Goal: Information Seeking & Learning: Learn about a topic

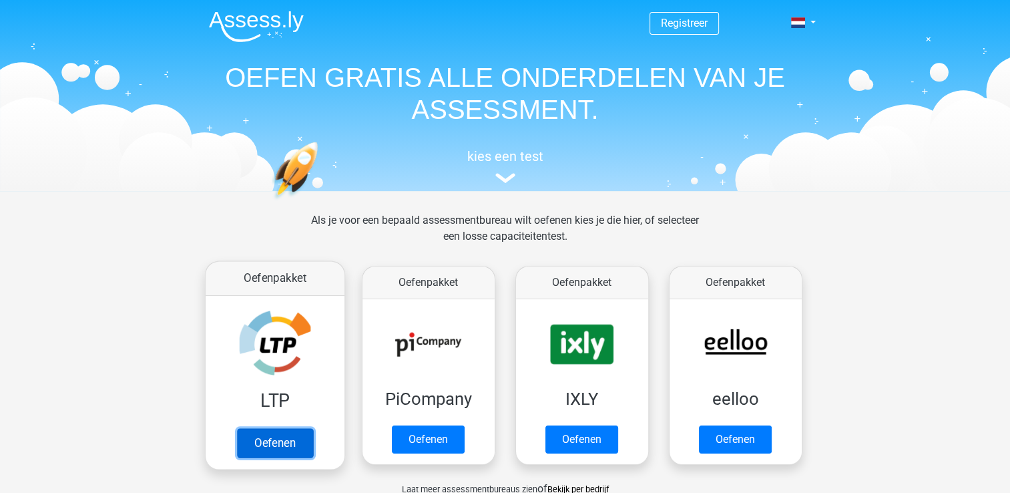
click at [269, 439] on link "Oefenen" at bounding box center [274, 442] width 76 height 29
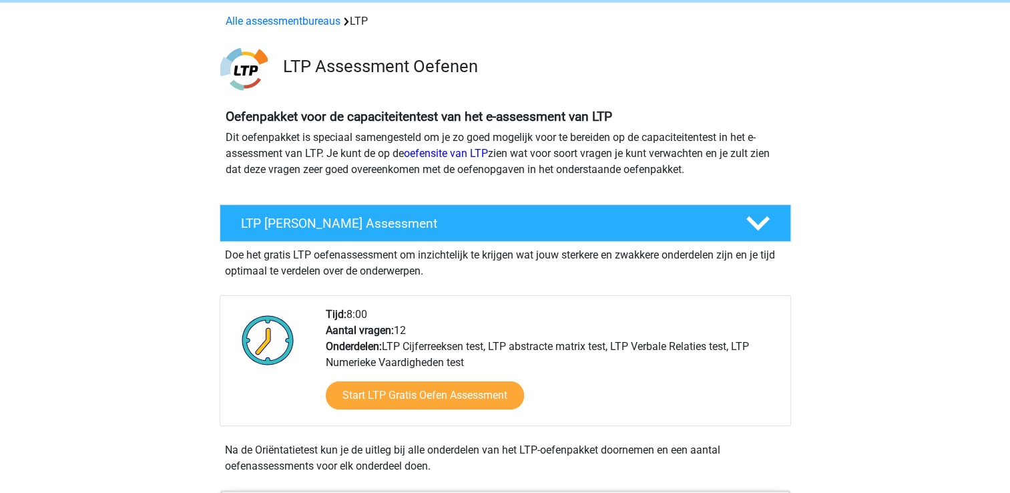
scroll to position [134, 0]
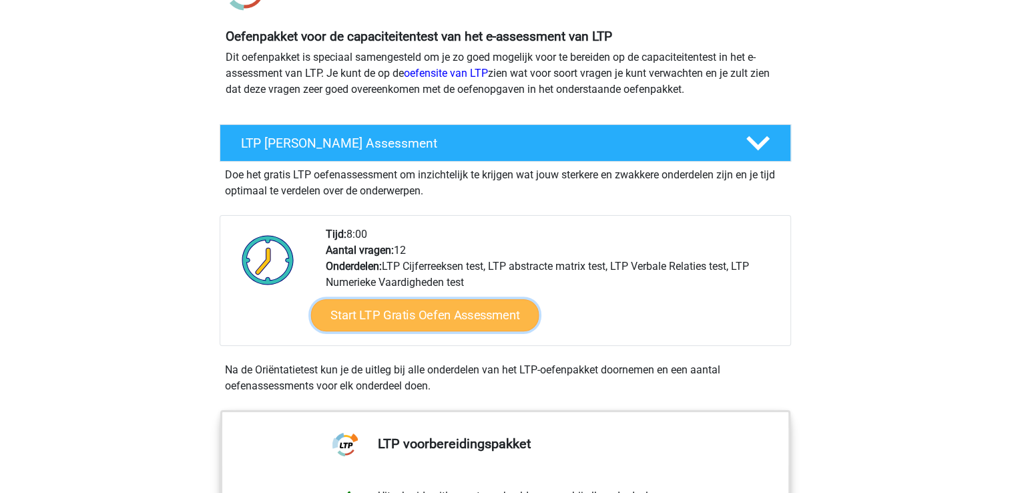
click at [473, 314] on link "Start LTP Gratis Oefen Assessment" at bounding box center [424, 315] width 228 height 32
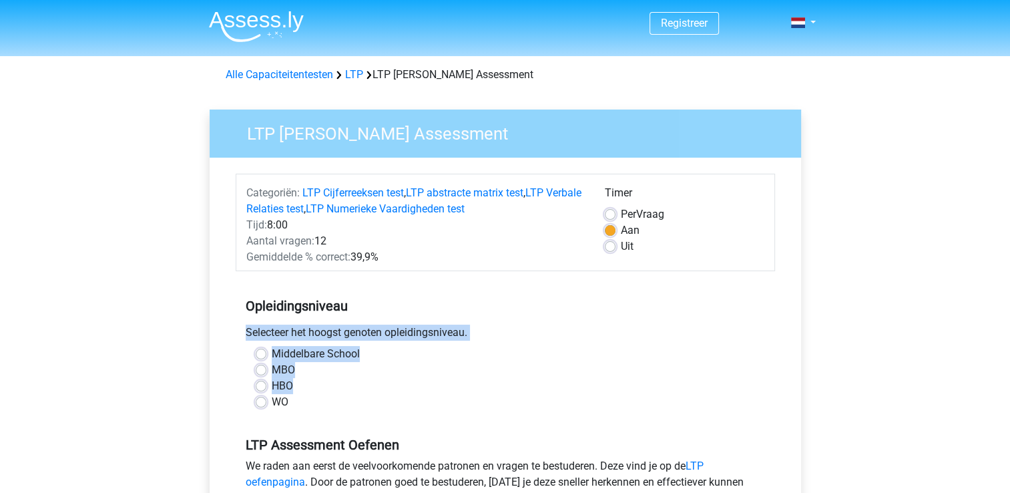
drag, startPoint x: 0, startPoint y: 0, endPoint x: 357, endPoint y: 379, distance: 520.5
click at [357, 379] on div "Opleidingsniveau Selecteer het hoogst genoten opleidingsniveau. [GEOGRAPHIC_DAT…" at bounding box center [506, 348] width 540 height 144
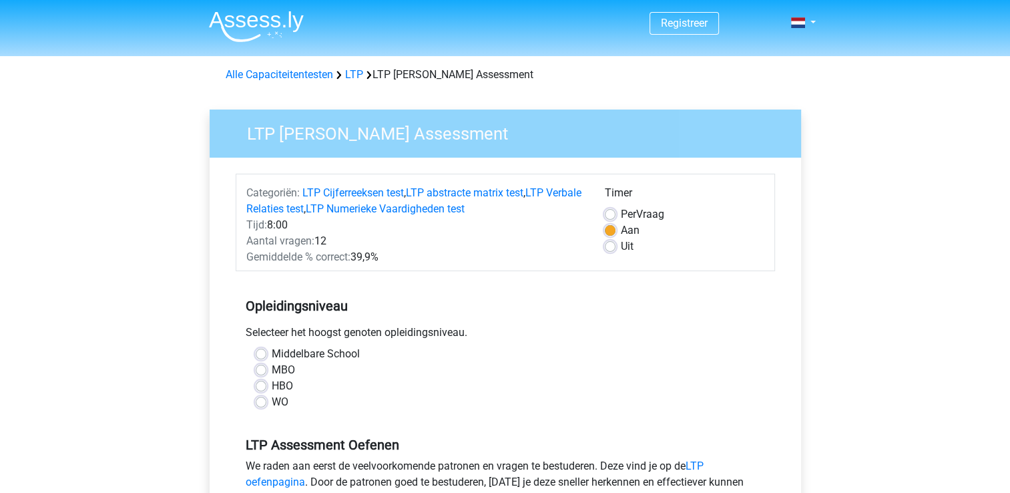
click at [357, 379] on div "HBO" at bounding box center [505, 386] width 499 height 16
click at [272, 367] on label "MBO" at bounding box center [283, 370] width 23 height 16
click at [260, 367] on input "MBO" at bounding box center [261, 368] width 11 height 13
radio input "true"
click at [256, 378] on input "HBO" at bounding box center [261, 384] width 11 height 13
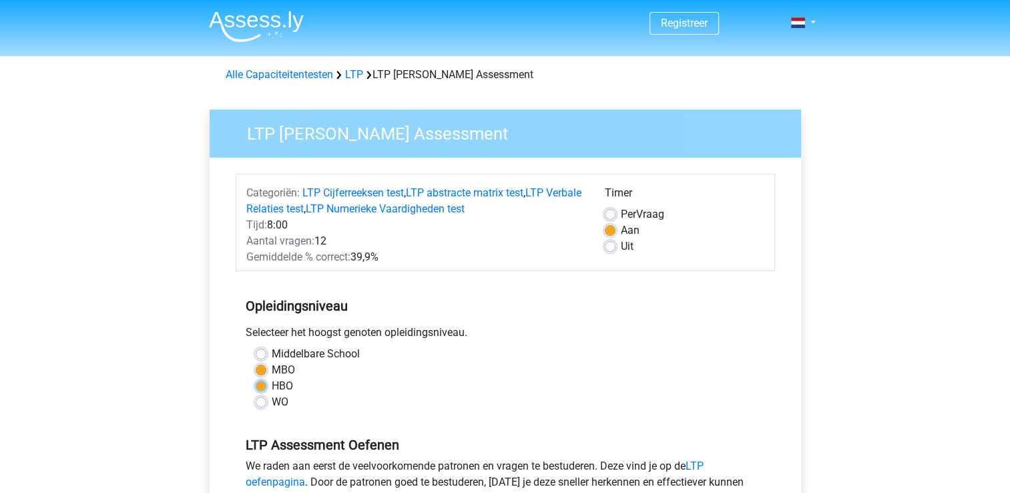
radio input "true"
click at [256, 362] on input "MBO" at bounding box center [261, 368] width 11 height 13
radio input "true"
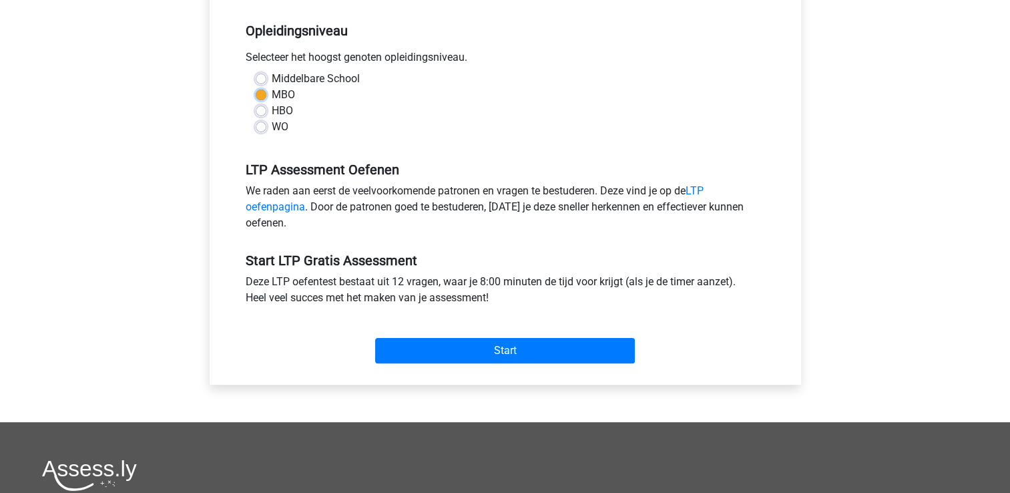
scroll to position [293, 0]
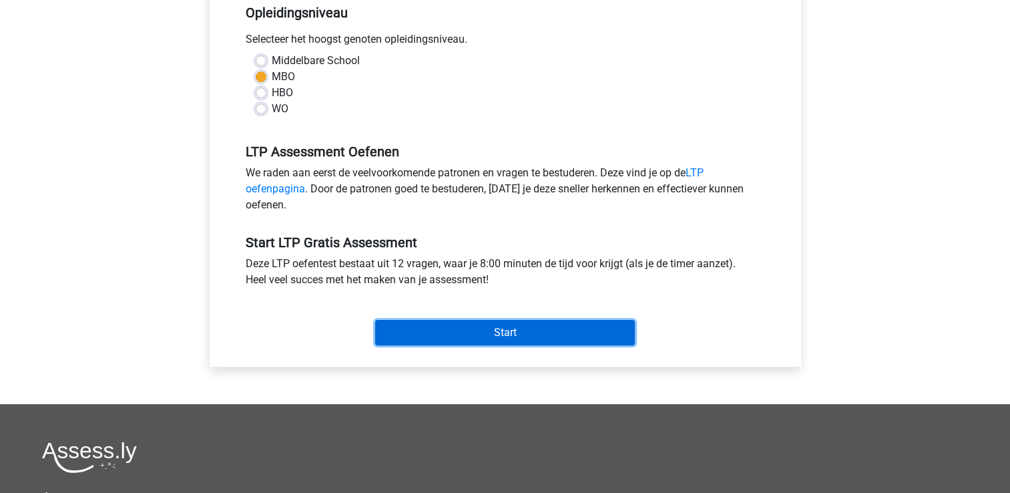
click at [566, 333] on input "Start" at bounding box center [505, 332] width 260 height 25
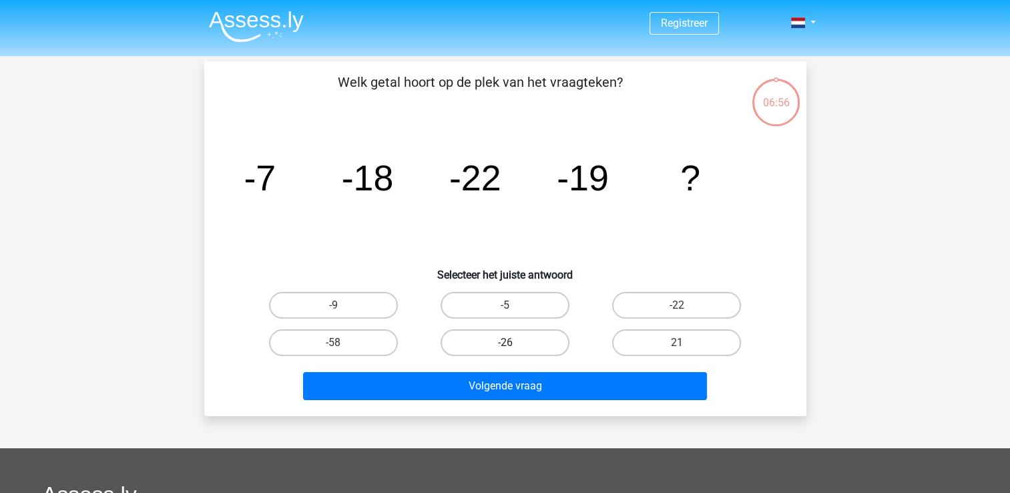
click at [526, 341] on label "-26" at bounding box center [505, 342] width 129 height 27
click at [513, 343] on input "-26" at bounding box center [509, 347] width 9 height 9
radio input "true"
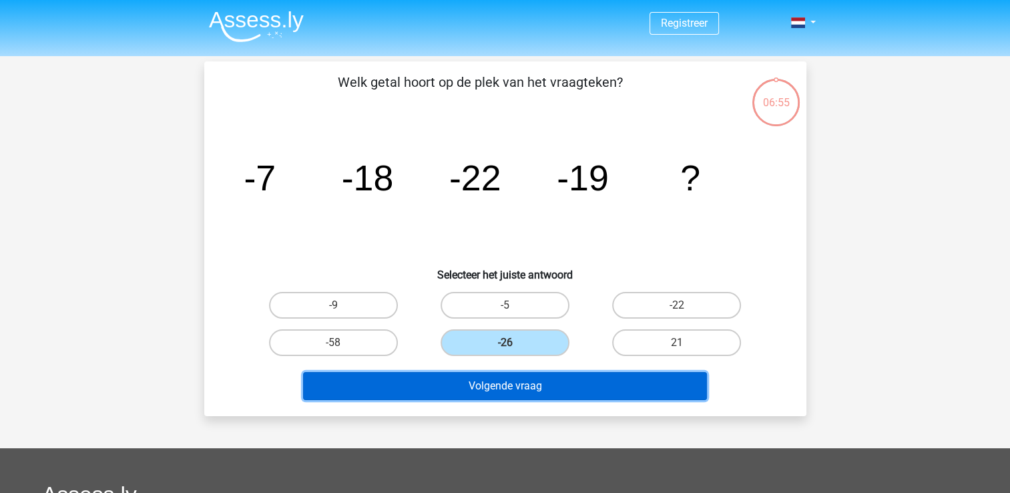
click at [544, 395] on button "Volgende vraag" at bounding box center [505, 386] width 404 height 28
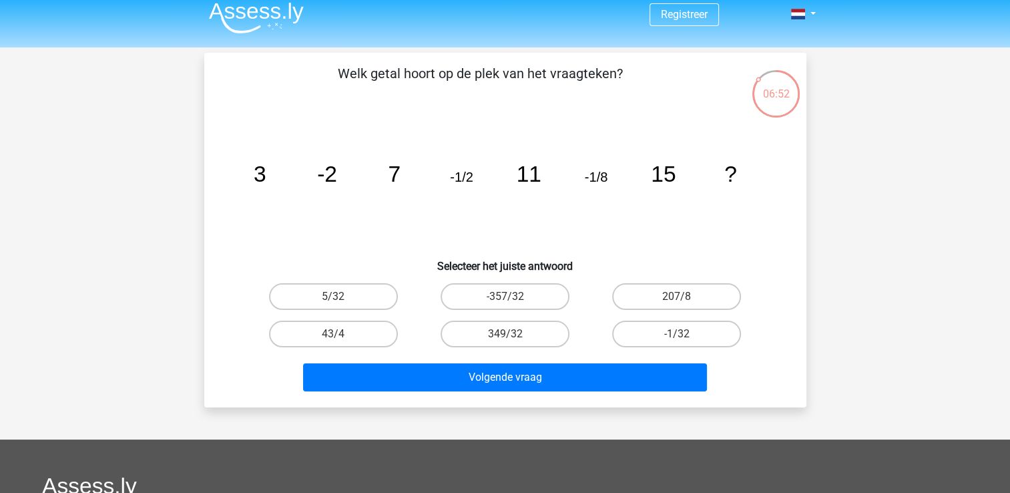
scroll to position [8, 0]
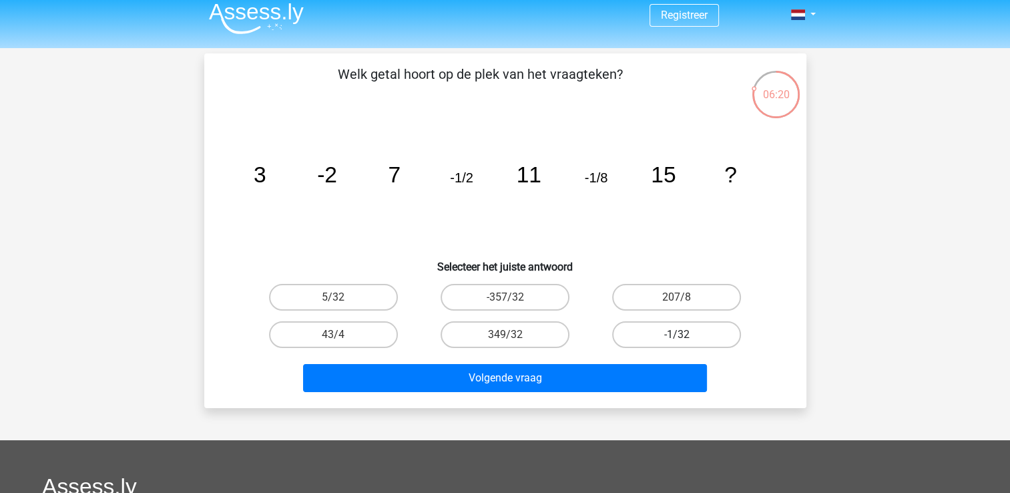
click at [710, 330] on label "-1/32" at bounding box center [676, 334] width 129 height 27
click at [686, 335] on input "-1/32" at bounding box center [681, 339] width 9 height 9
radio input "true"
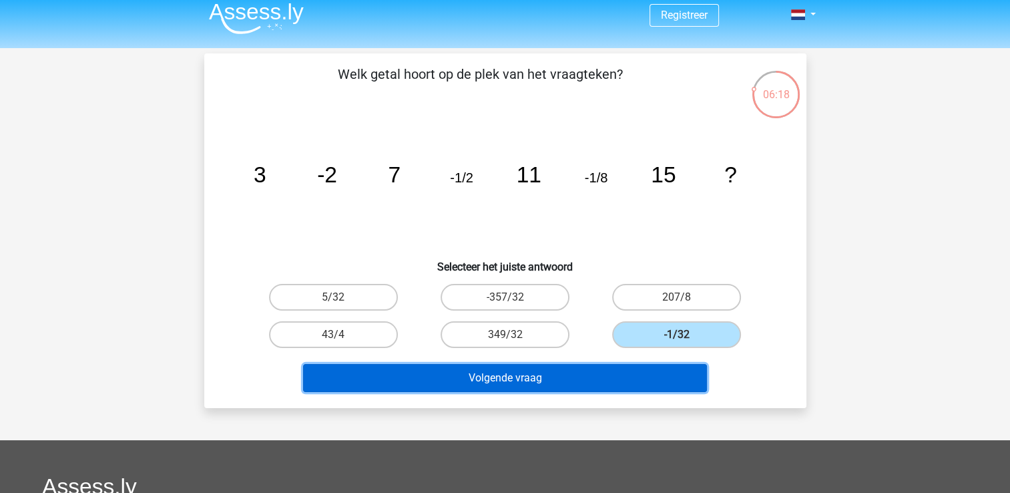
click at [614, 373] on button "Volgende vraag" at bounding box center [505, 378] width 404 height 28
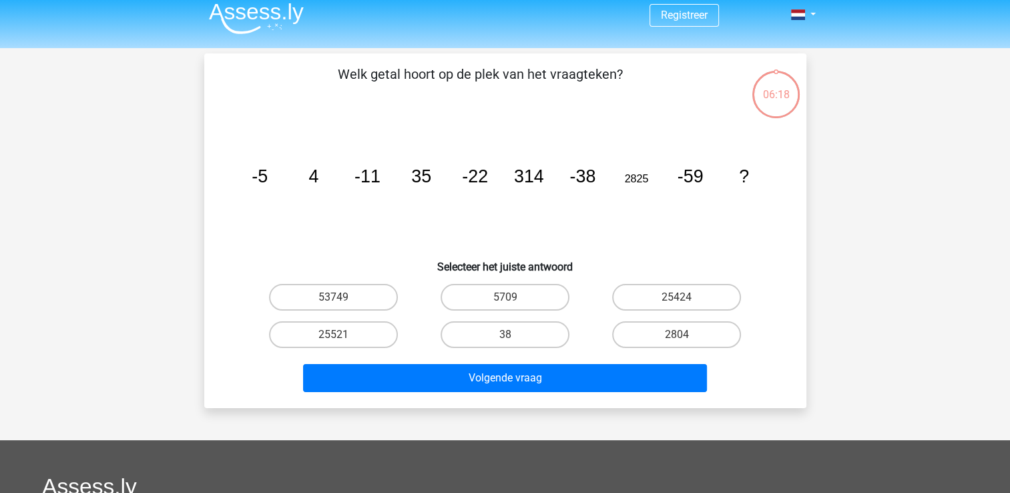
scroll to position [61, 0]
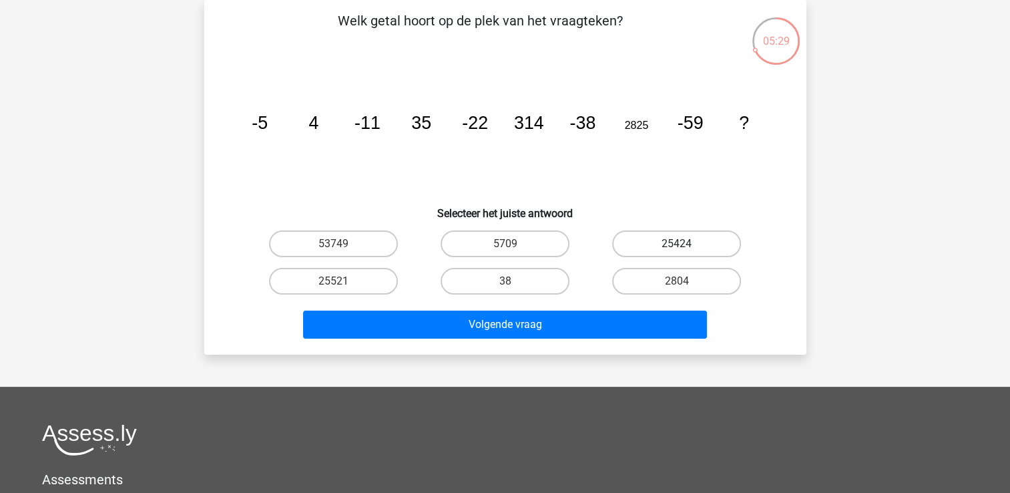
click at [670, 244] on label "25424" at bounding box center [676, 243] width 129 height 27
click at [677, 244] on input "25424" at bounding box center [681, 248] width 9 height 9
radio input "true"
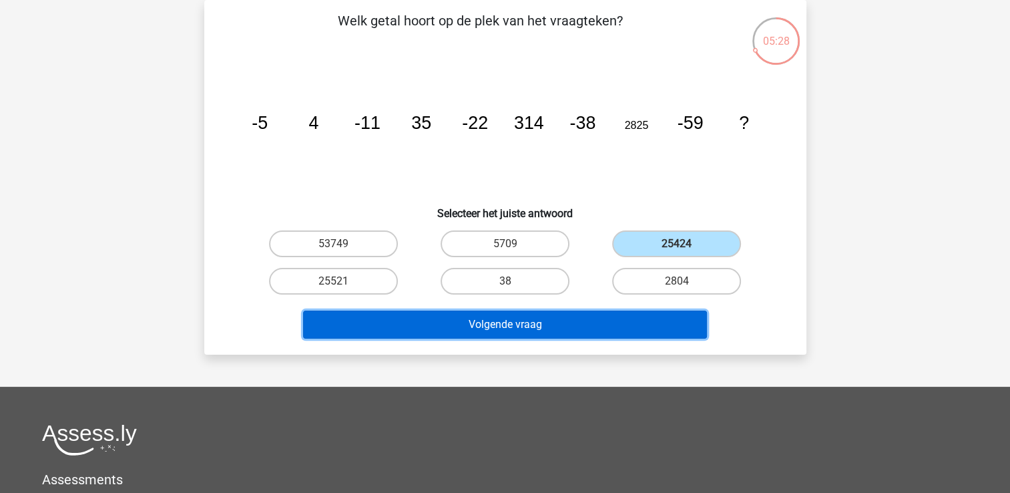
click at [622, 321] on button "Volgende vraag" at bounding box center [505, 324] width 404 height 28
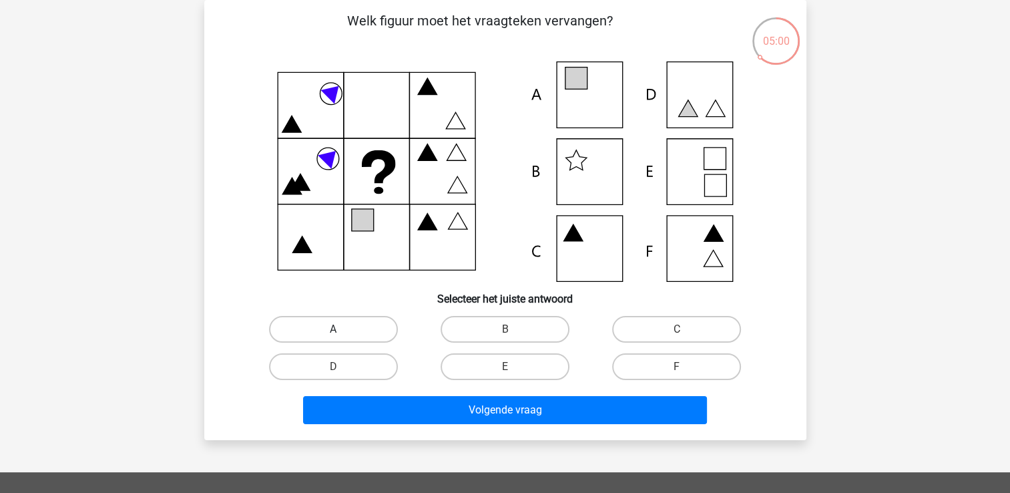
click at [349, 325] on label "A" at bounding box center [333, 329] width 129 height 27
click at [342, 329] on input "A" at bounding box center [337, 333] width 9 height 9
radio input "true"
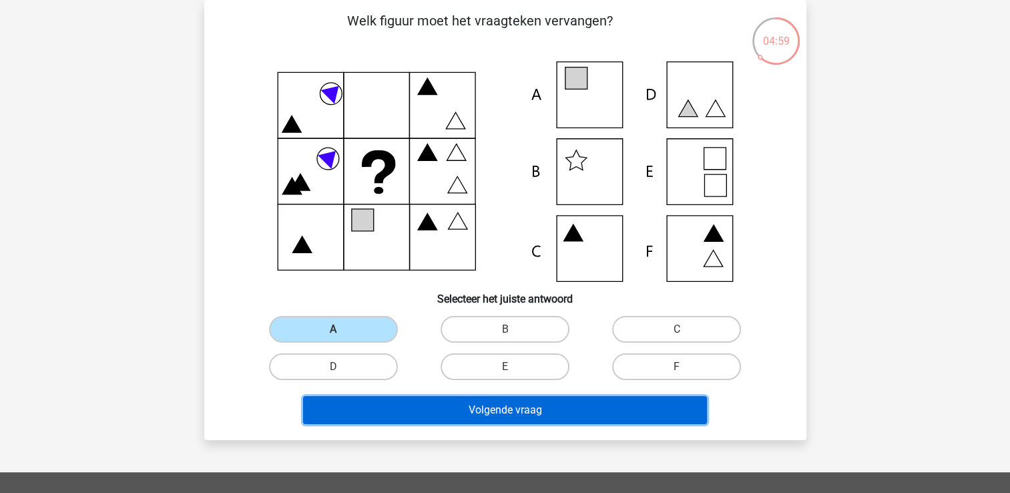
click at [439, 404] on button "Volgende vraag" at bounding box center [505, 410] width 404 height 28
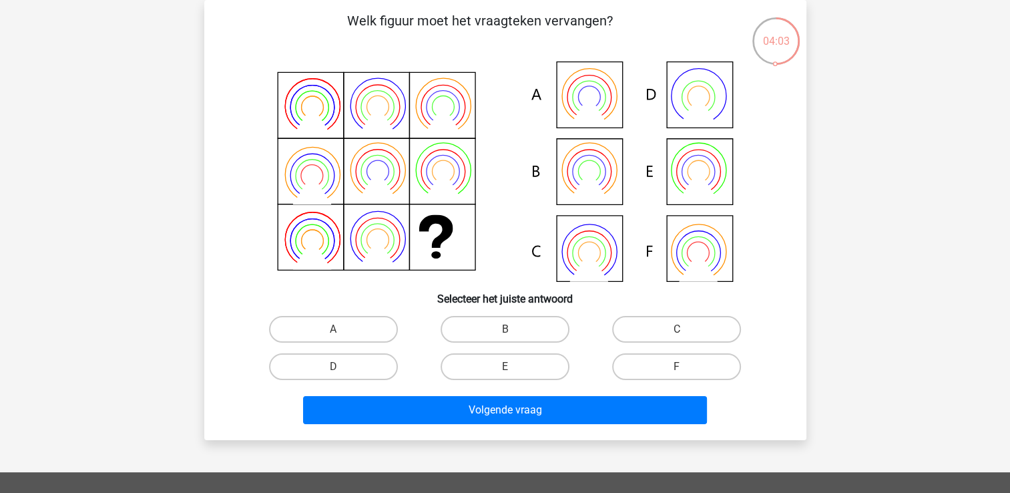
click at [594, 105] on icon at bounding box center [589, 110] width 38 height 31
click at [372, 328] on label "A" at bounding box center [333, 329] width 129 height 27
click at [342, 329] on input "A" at bounding box center [337, 333] width 9 height 9
radio input "true"
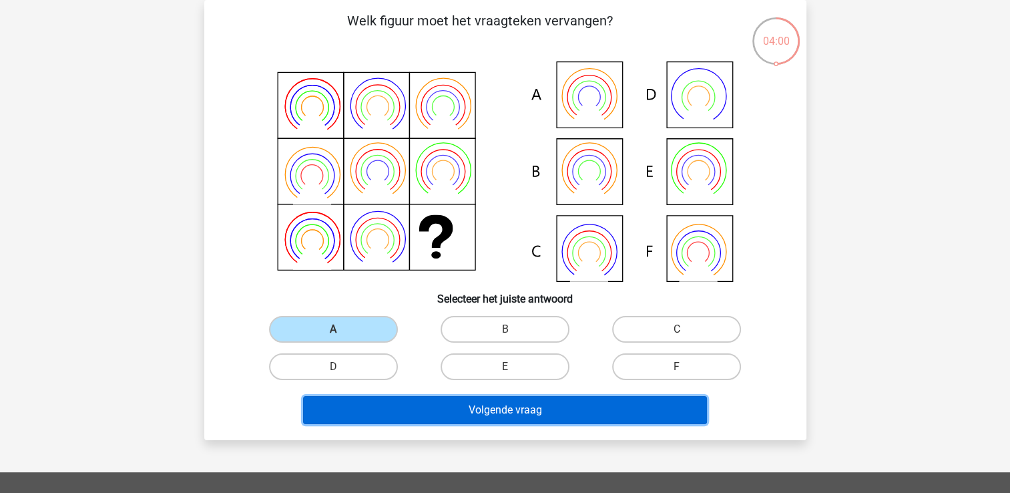
click at [480, 399] on button "Volgende vraag" at bounding box center [505, 410] width 404 height 28
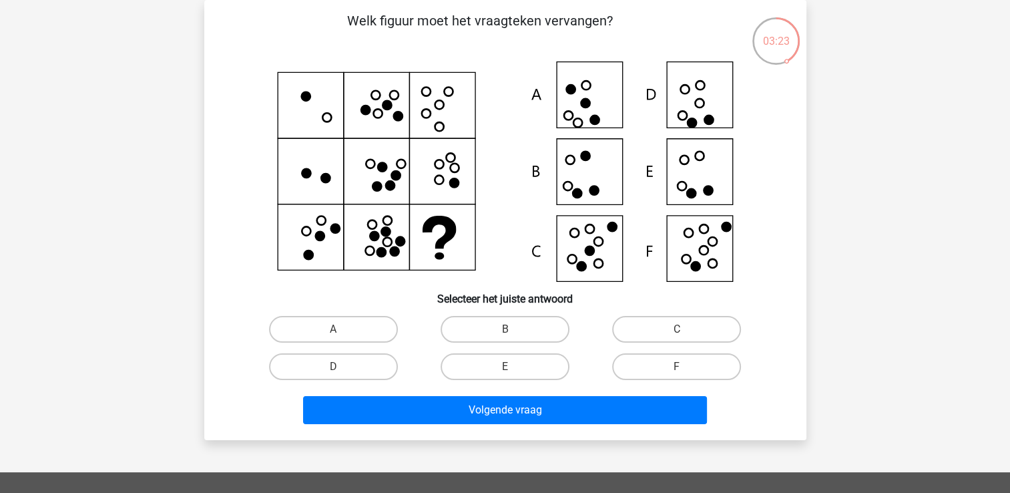
click at [717, 259] on icon at bounding box center [505, 171] width 538 height 220
click at [676, 365] on label "F" at bounding box center [676, 366] width 129 height 27
click at [677, 367] on input "F" at bounding box center [681, 371] width 9 height 9
radio input "true"
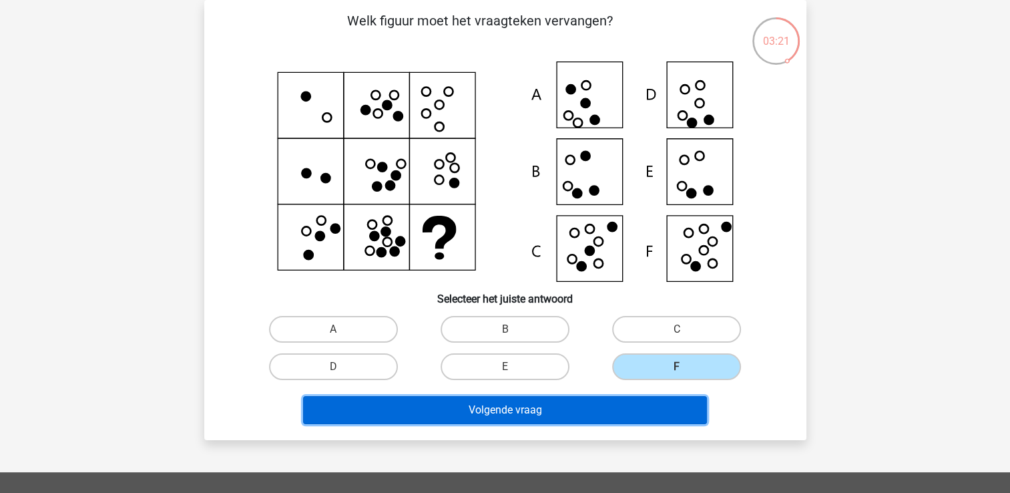
click at [620, 413] on button "Volgende vraag" at bounding box center [505, 410] width 404 height 28
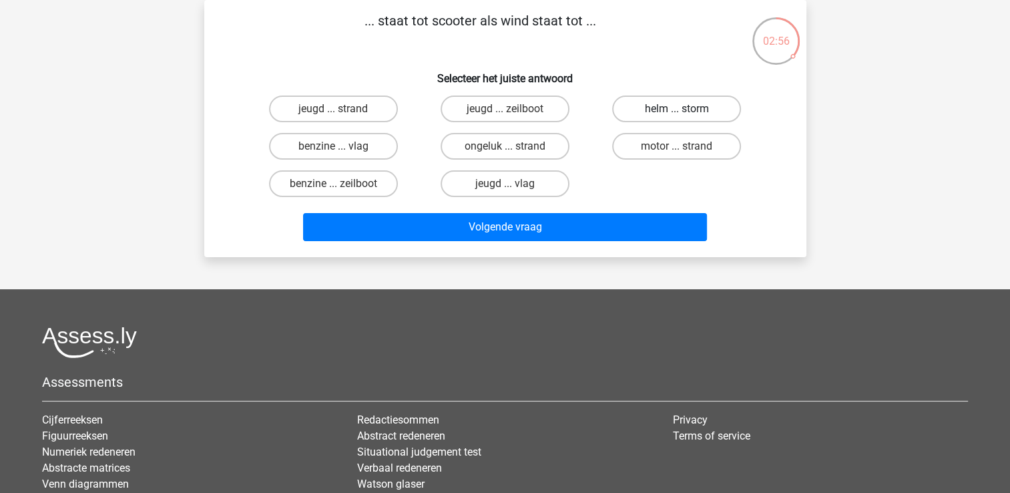
click at [680, 106] on label "helm ... storm" at bounding box center [676, 108] width 129 height 27
click at [680, 109] on input "helm ... storm" at bounding box center [681, 113] width 9 height 9
radio input "true"
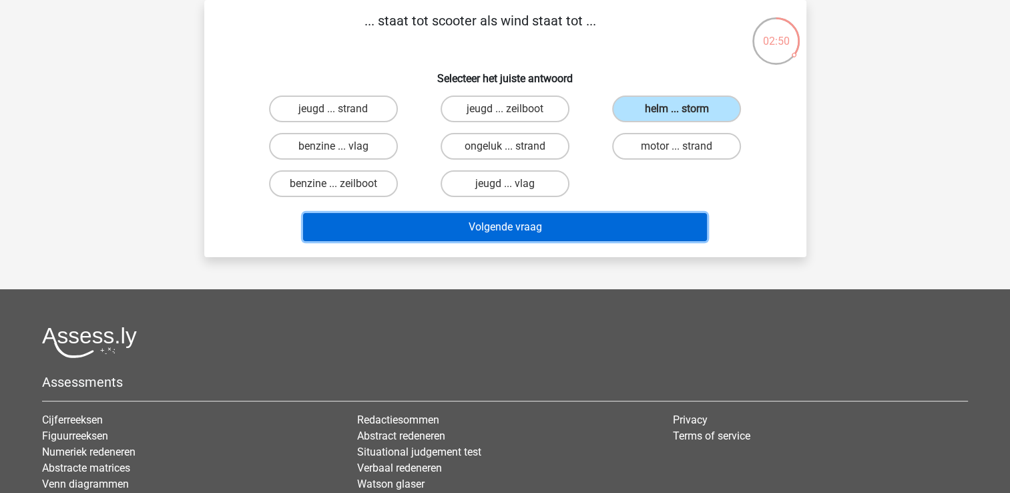
click at [604, 217] on button "Volgende vraag" at bounding box center [505, 227] width 404 height 28
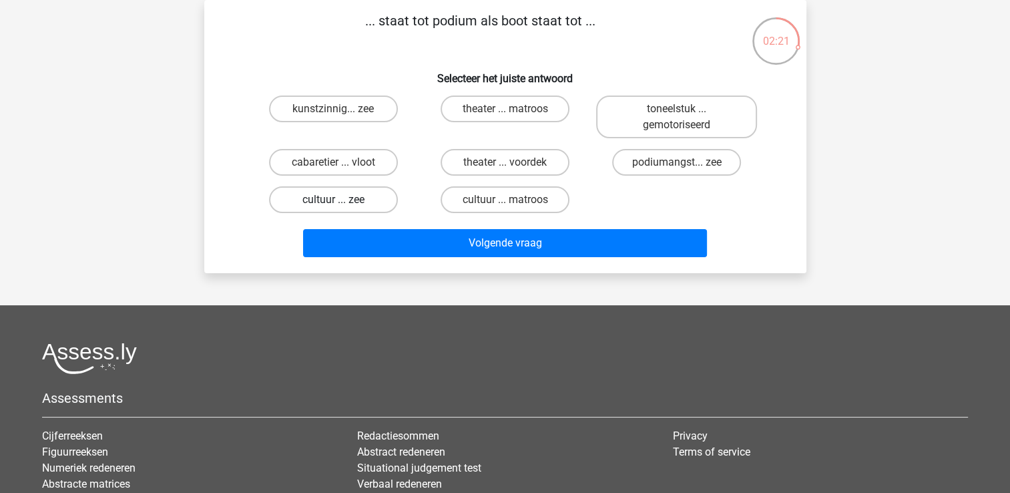
click at [355, 204] on label "cultuur ... zee" at bounding box center [333, 199] width 129 height 27
click at [342, 204] on input "cultuur ... zee" at bounding box center [337, 204] width 9 height 9
radio input "true"
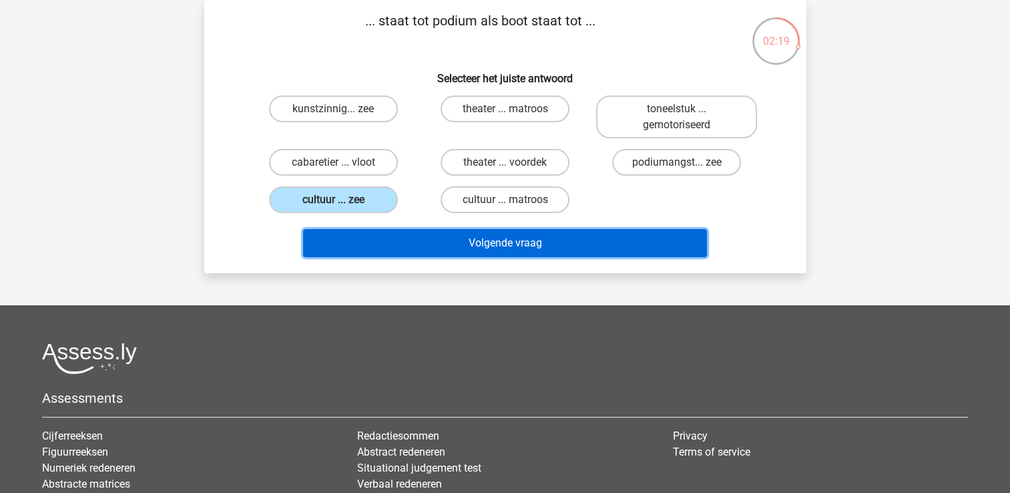
click at [528, 242] on button "Volgende vraag" at bounding box center [505, 243] width 404 height 28
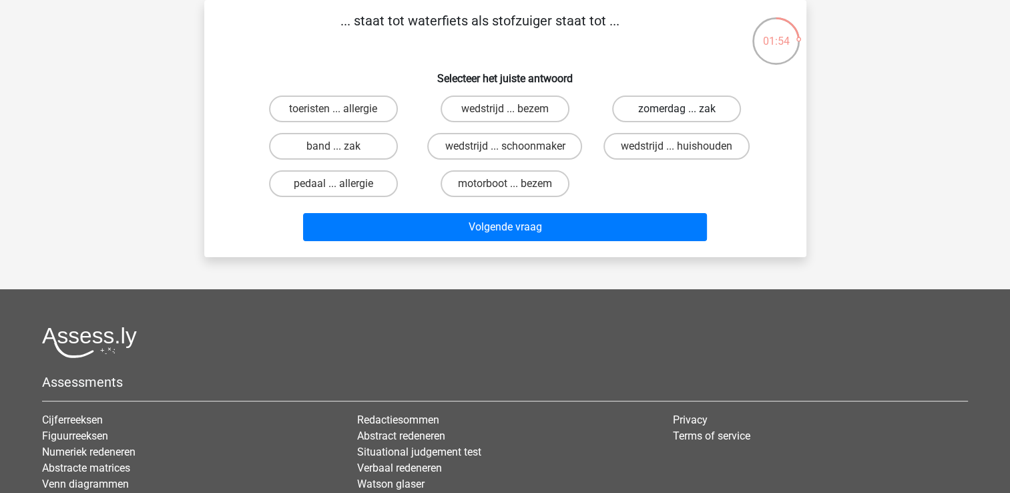
click at [688, 112] on label "zomerdag ... zak" at bounding box center [676, 108] width 129 height 27
click at [686, 112] on input "zomerdag ... zak" at bounding box center [681, 113] width 9 height 9
radio input "true"
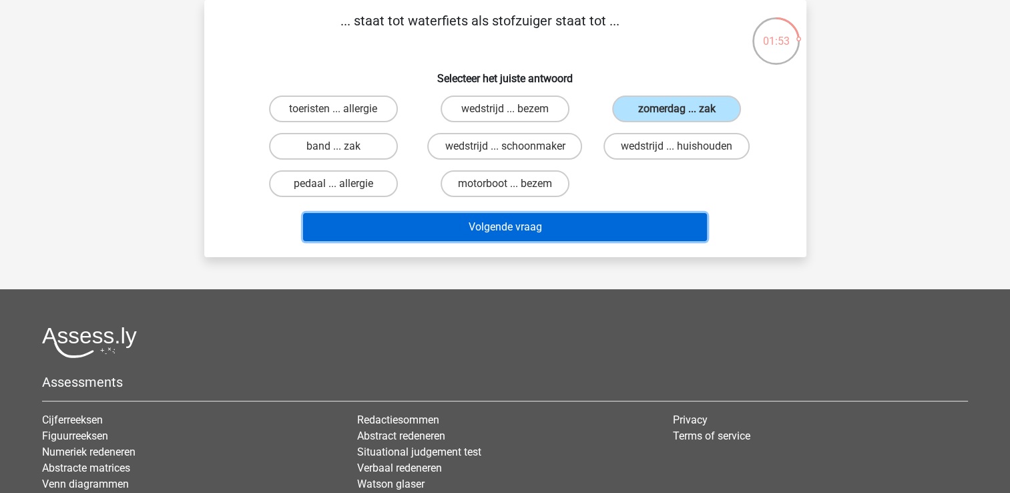
click at [606, 223] on button "Volgende vraag" at bounding box center [505, 227] width 404 height 28
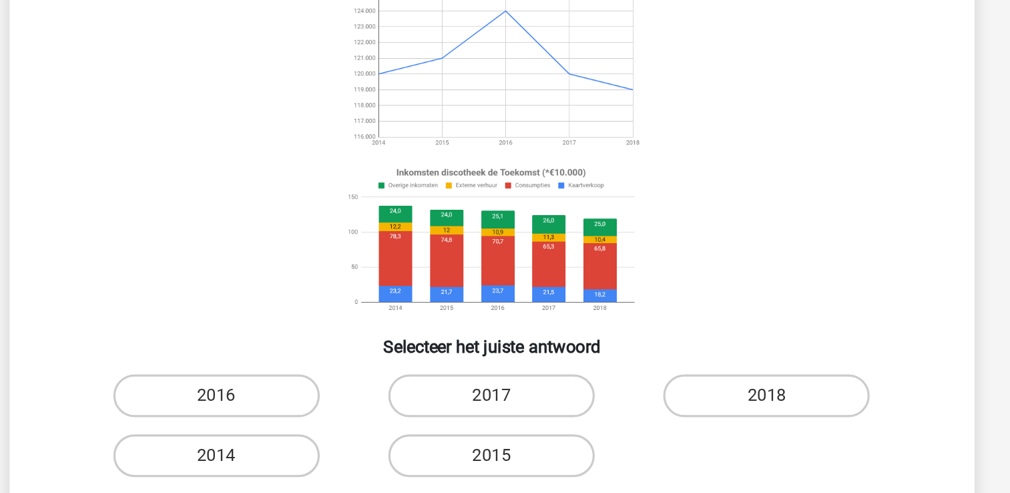
scroll to position [61, 0]
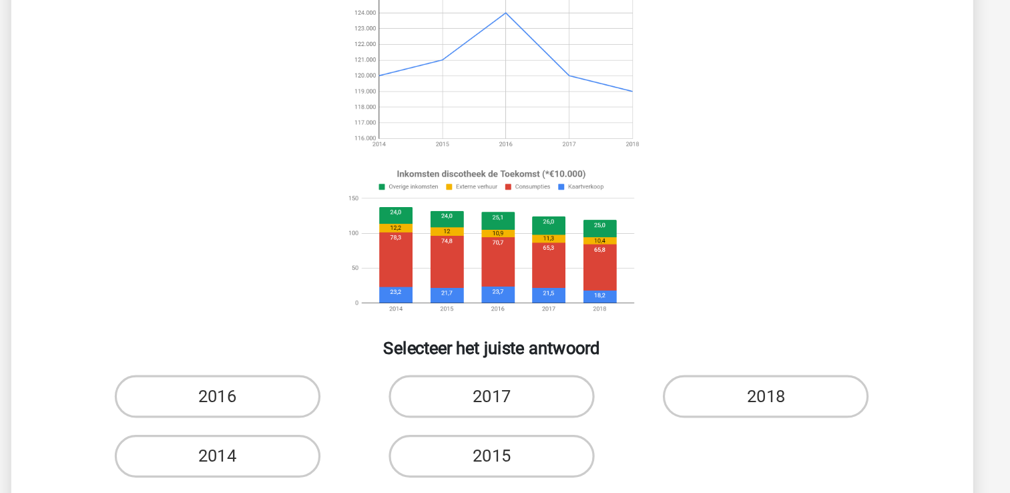
drag, startPoint x: 612, startPoint y: 196, endPoint x: 614, endPoint y: 211, distance: 15.6
click at [614, 211] on icon at bounding box center [505, 172] width 538 height 220
drag, startPoint x: 578, startPoint y: 184, endPoint x: 592, endPoint y: 226, distance: 45.0
click at [592, 226] on icon at bounding box center [505, 172] width 538 height 220
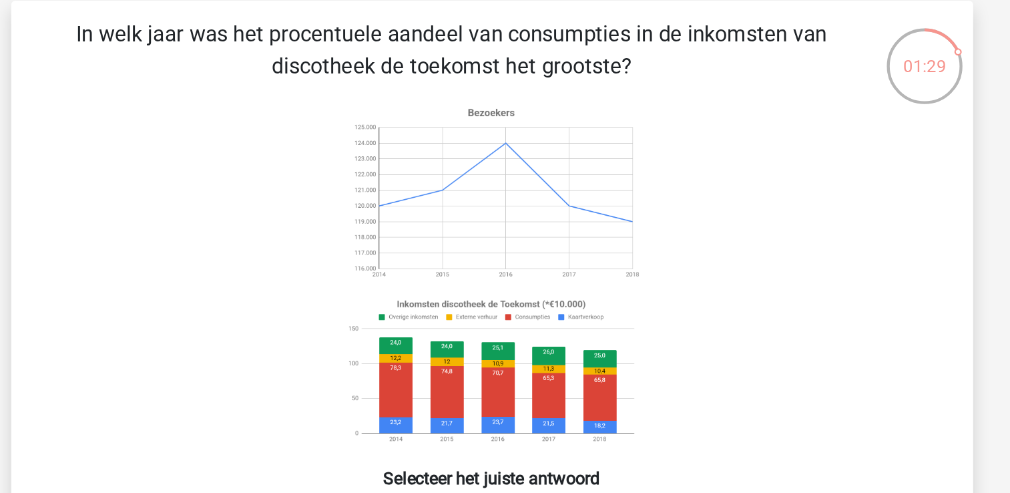
scroll to position [17, 0]
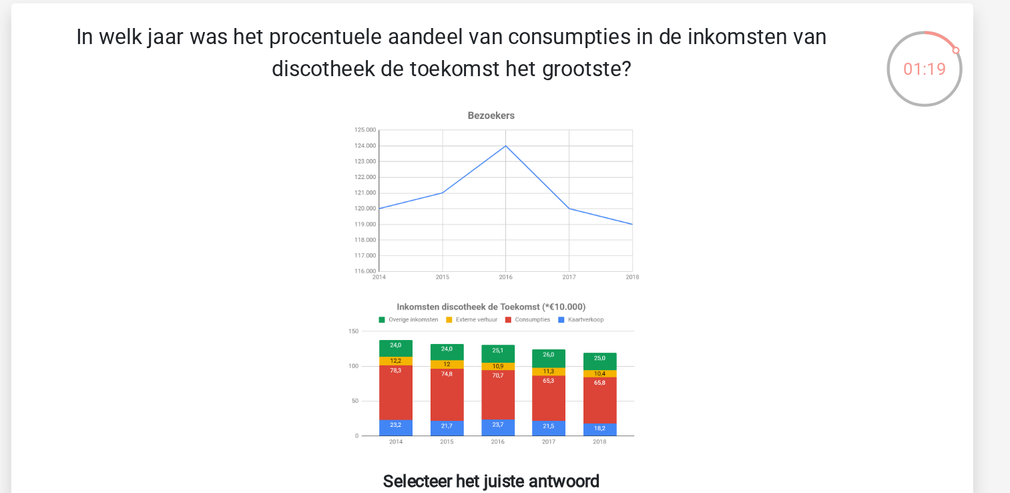
drag, startPoint x: 824, startPoint y: 142, endPoint x: 825, endPoint y: 168, distance: 26.0
click at [825, 168] on div "Registreer" at bounding box center [505, 426] width 1010 height 886
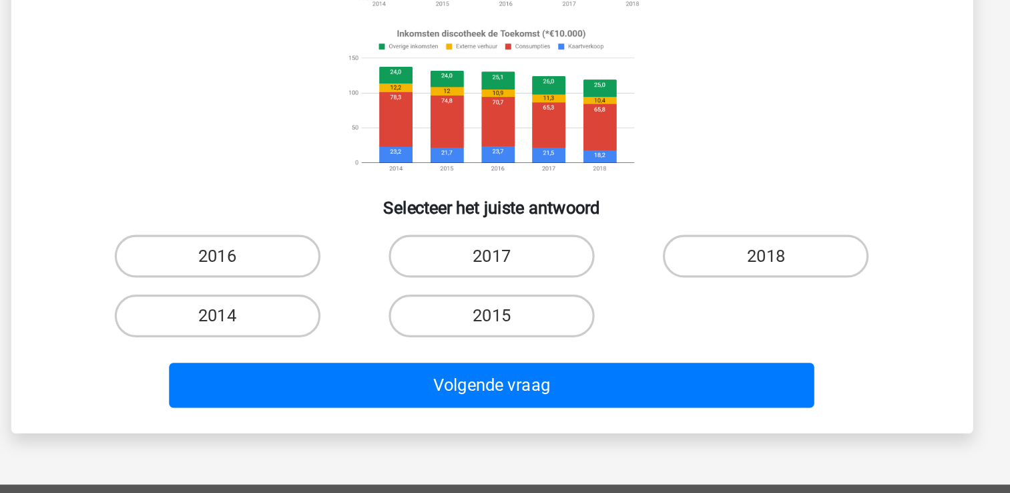
scroll to position [55, 0]
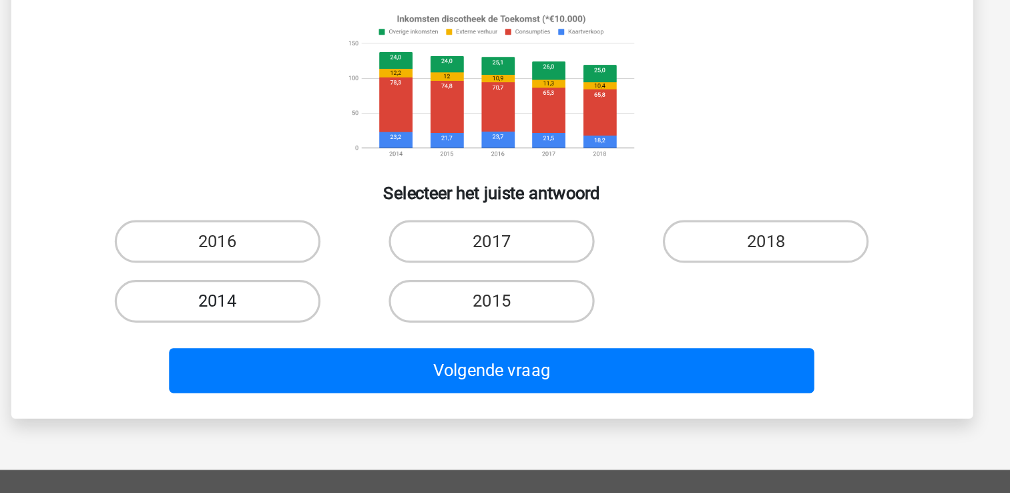
click at [383, 371] on label "2014" at bounding box center [333, 372] width 129 height 27
click at [342, 373] on input "2014" at bounding box center [337, 377] width 9 height 9
radio input "true"
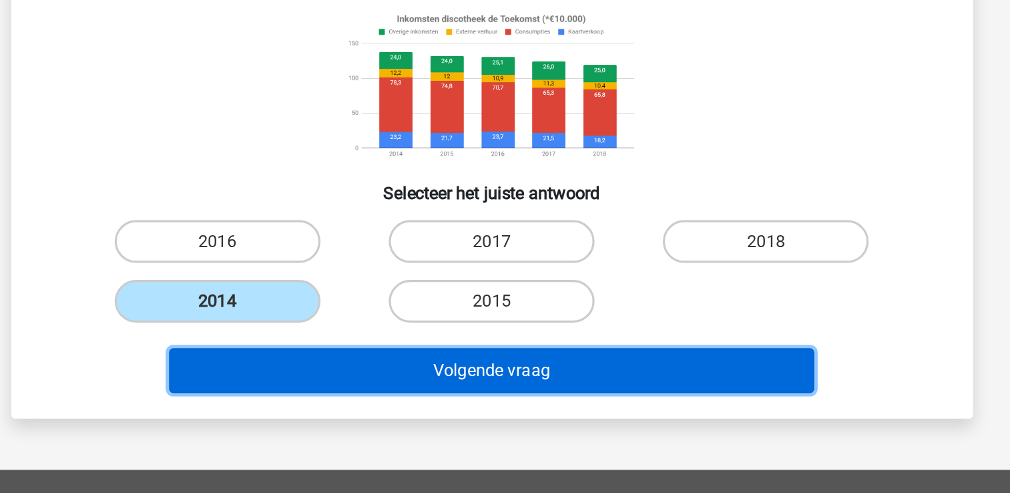
click at [476, 416] on button "Volgende vraag" at bounding box center [505, 416] width 404 height 28
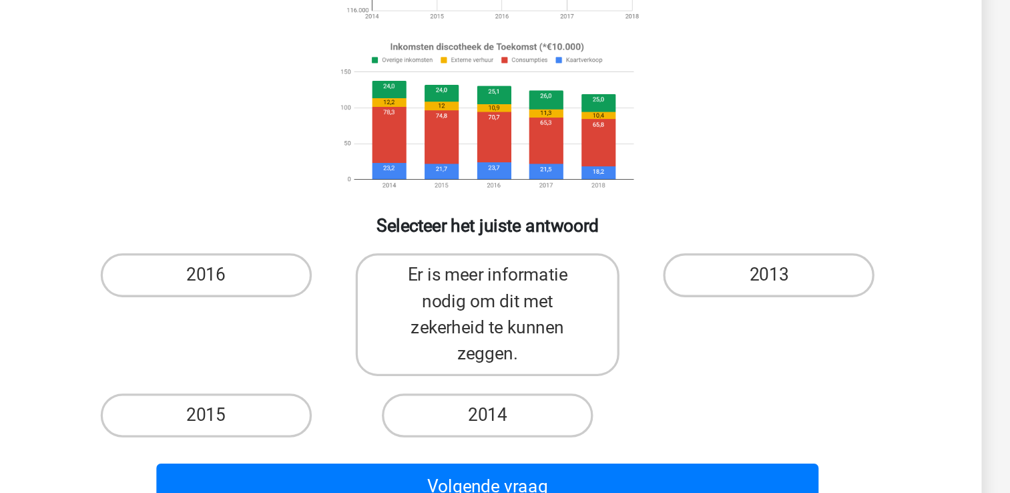
scroll to position [55, 0]
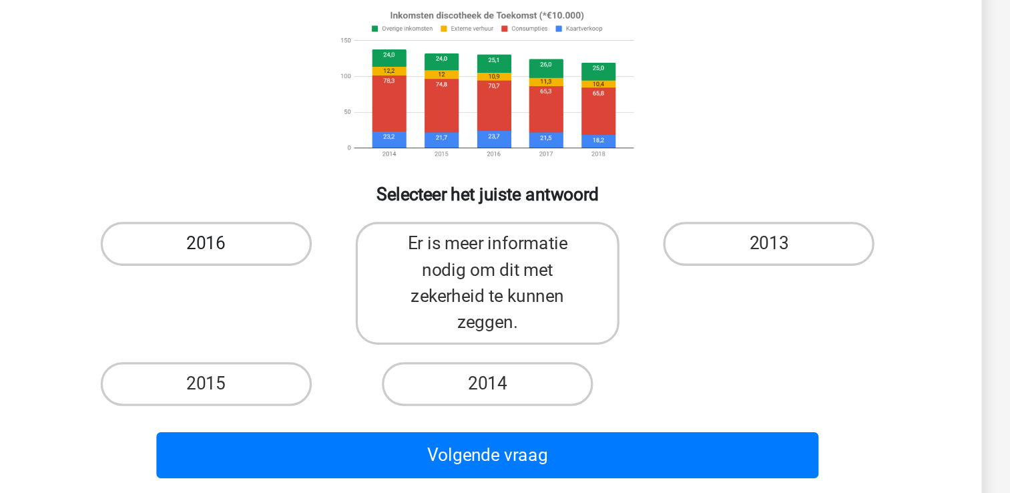
click at [353, 339] on label "2016" at bounding box center [333, 335] width 129 height 27
click at [342, 339] on input "2016" at bounding box center [337, 340] width 9 height 9
radio input "true"
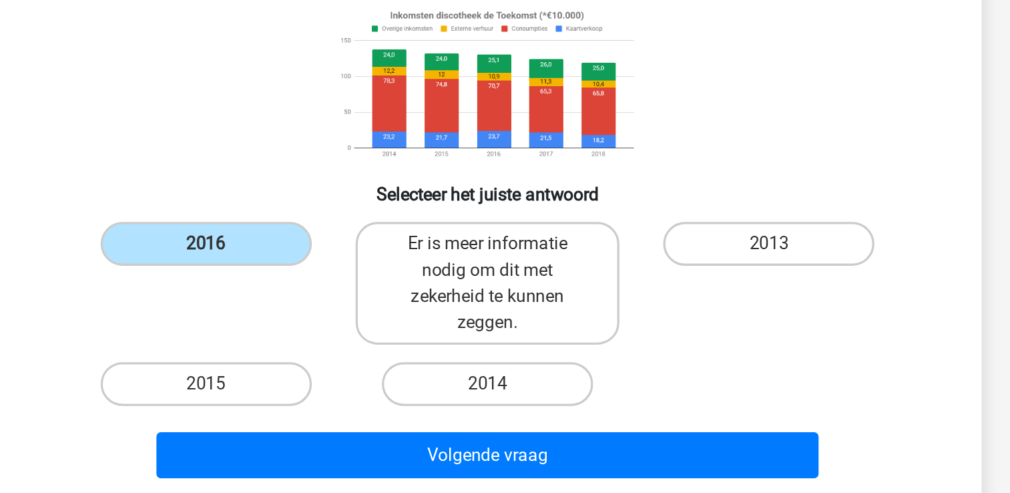
click at [518, 477] on div "Volgende vraag" at bounding box center [505, 467] width 515 height 33
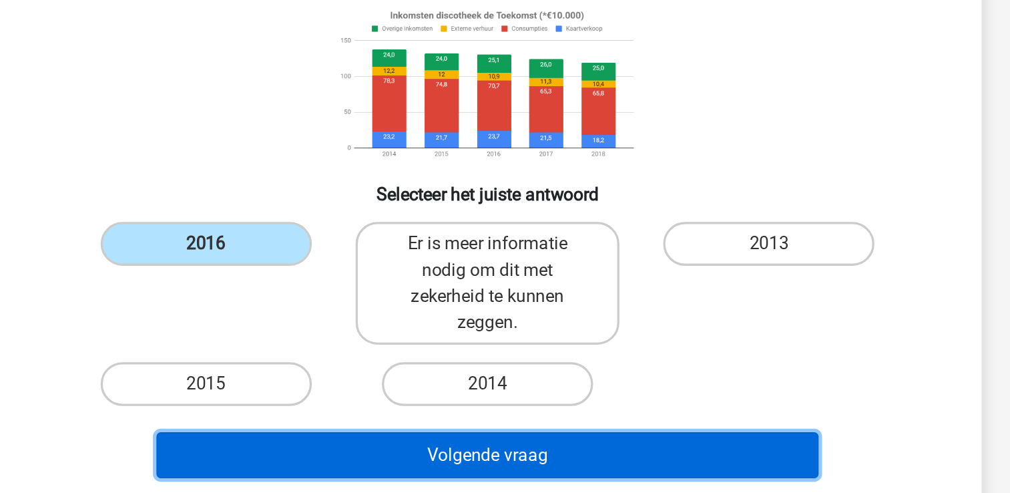
click at [545, 468] on button "Volgende vraag" at bounding box center [505, 465] width 404 height 28
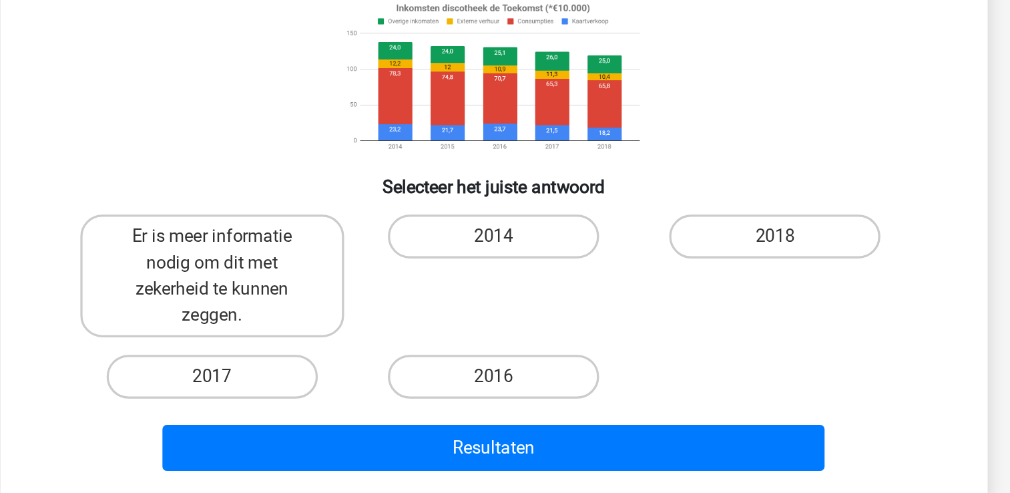
scroll to position [61, 0]
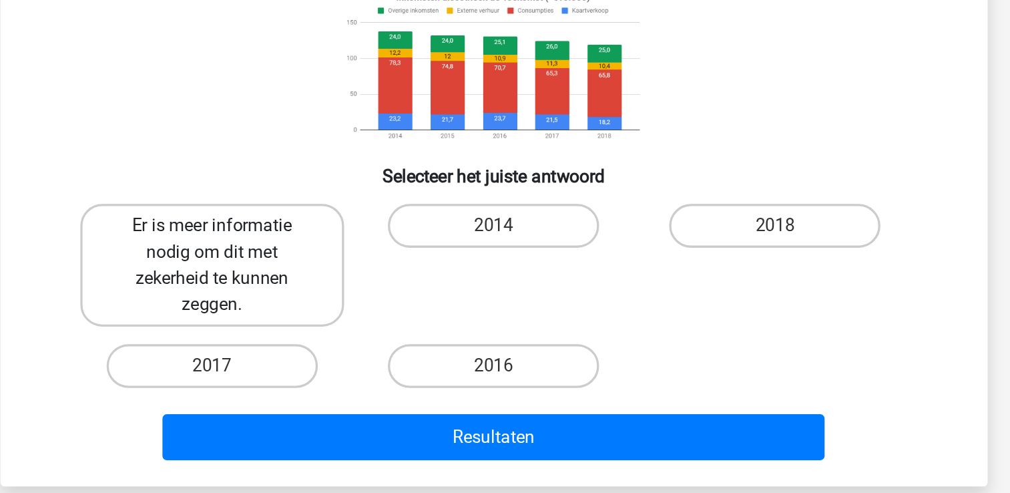
click at [344, 349] on label "Er is meer informatie nodig om dit met zekerheid te kunnen zeggen." at bounding box center [333, 353] width 161 height 75
click at [342, 339] on input "Er is meer informatie nodig om dit met zekerheid te kunnen zeggen." at bounding box center [337, 334] width 9 height 9
radio input "true"
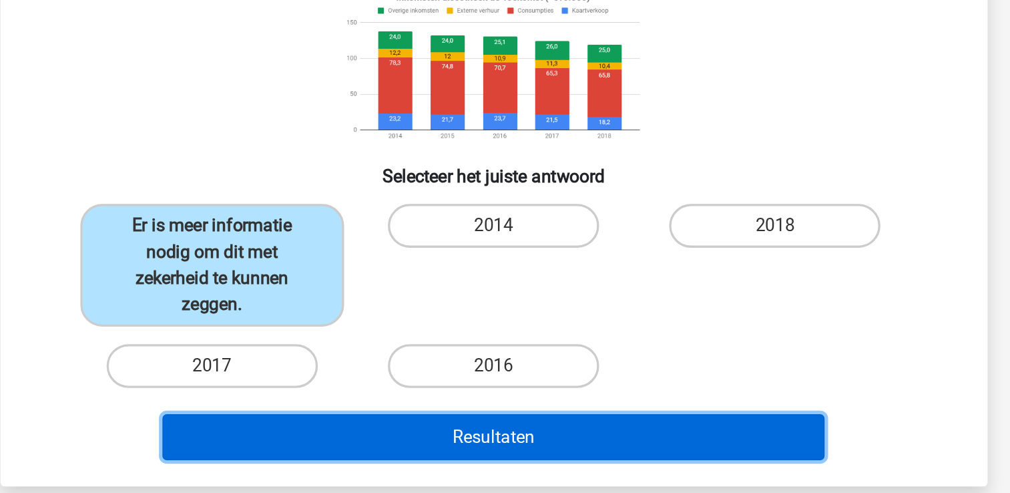
click at [503, 451] on button "Resultaten" at bounding box center [505, 459] width 404 height 28
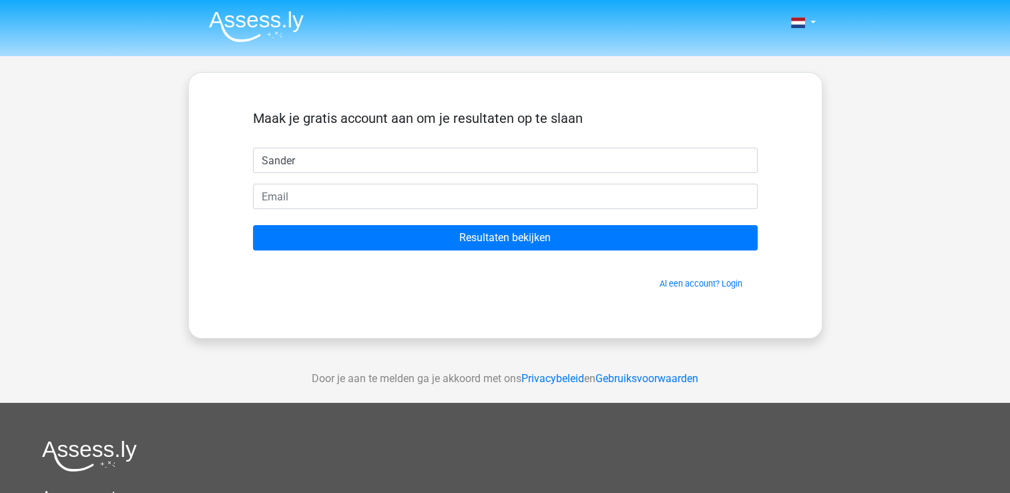
type input "Sander"
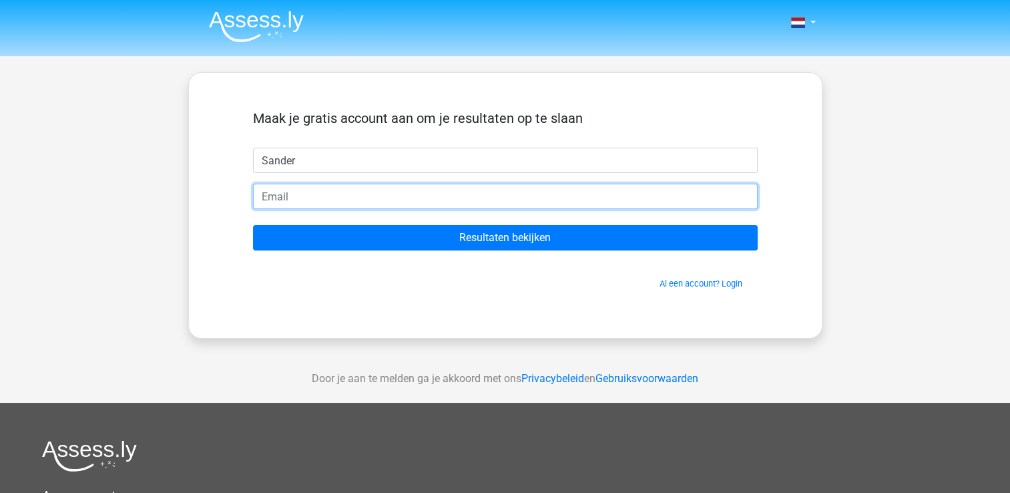
click at [315, 191] on input "email" at bounding box center [505, 196] width 505 height 25
type input "[EMAIL_ADDRESS][DOMAIN_NAME]"
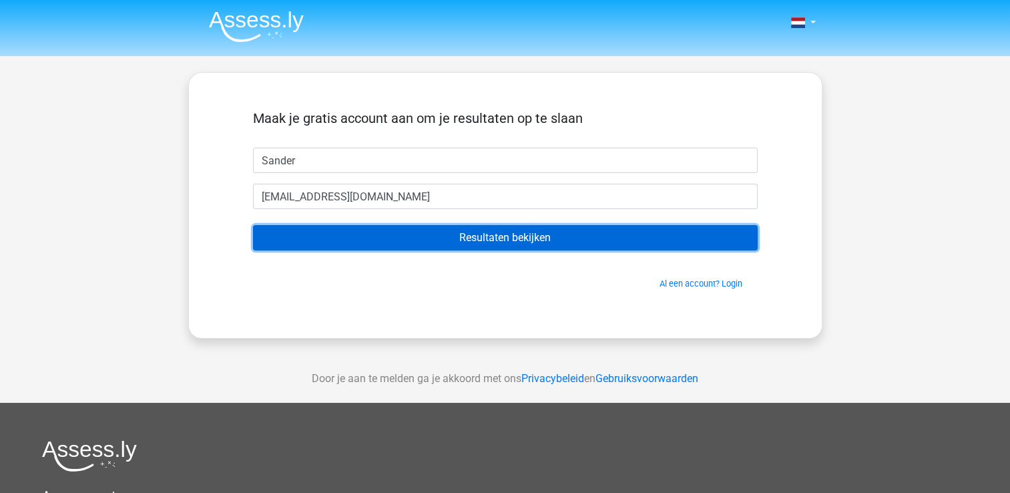
click at [521, 238] on input "Resultaten bekijken" at bounding box center [505, 237] width 505 height 25
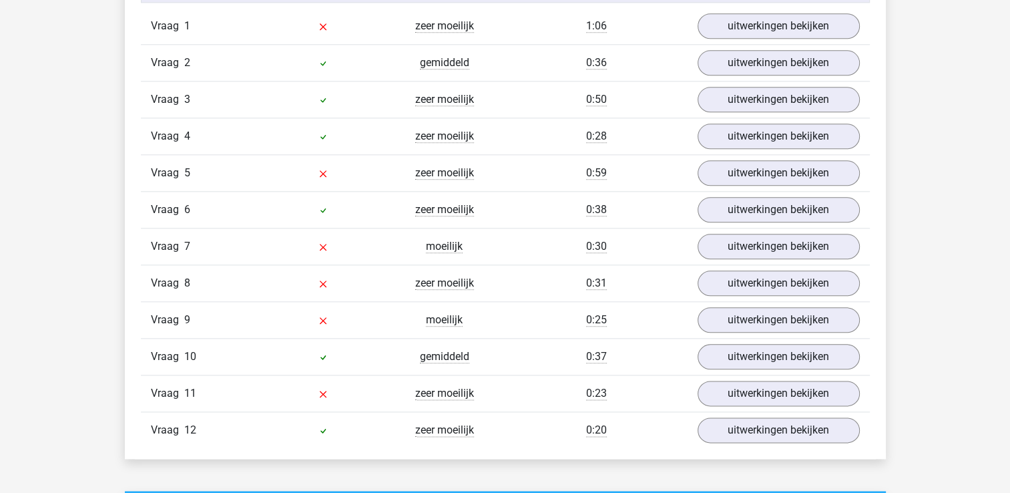
scroll to position [1522, 0]
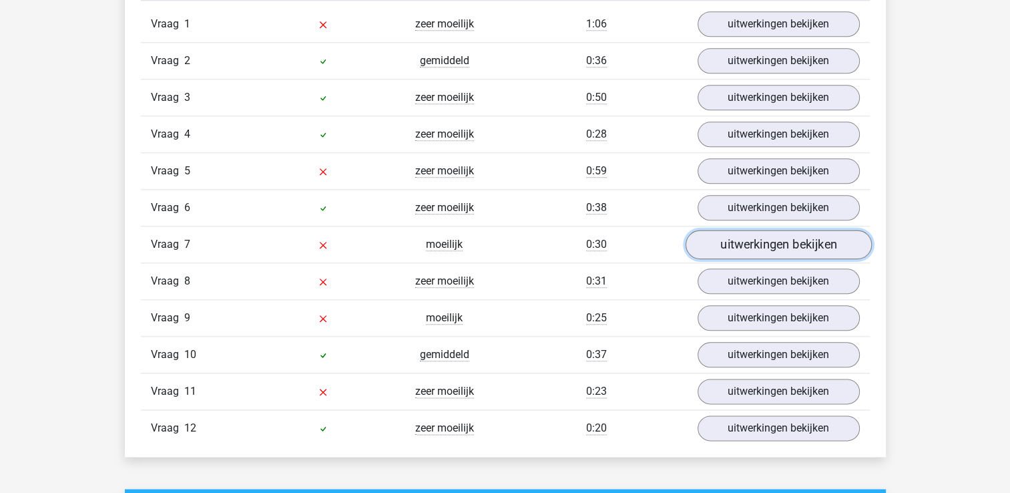
click at [796, 244] on link "uitwerkingen bekijken" at bounding box center [778, 244] width 186 height 29
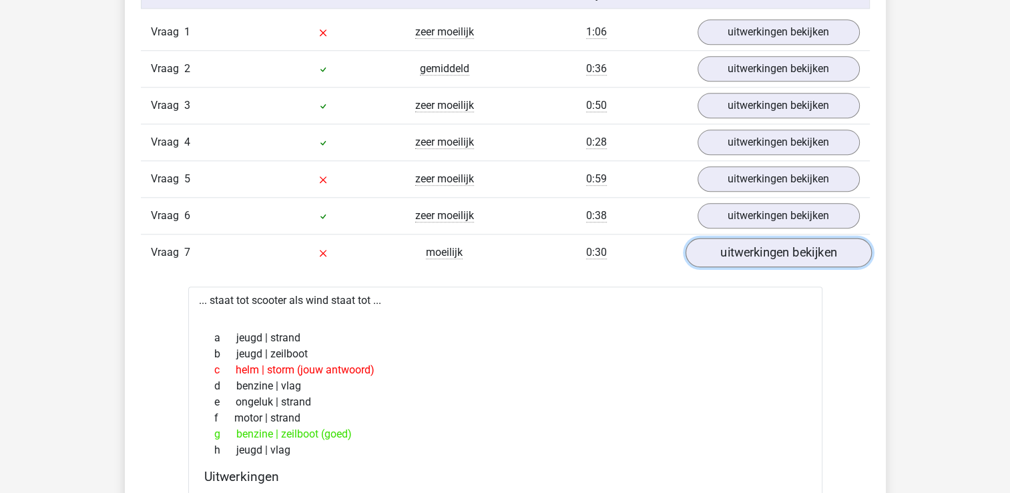
scroll to position [1496, 0]
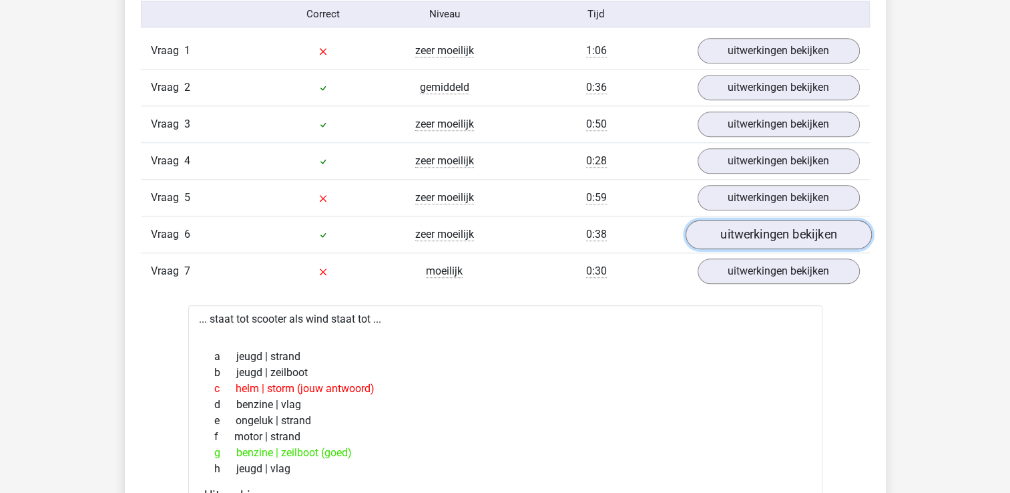
click at [821, 231] on link "uitwerkingen bekijken" at bounding box center [778, 234] width 186 height 29
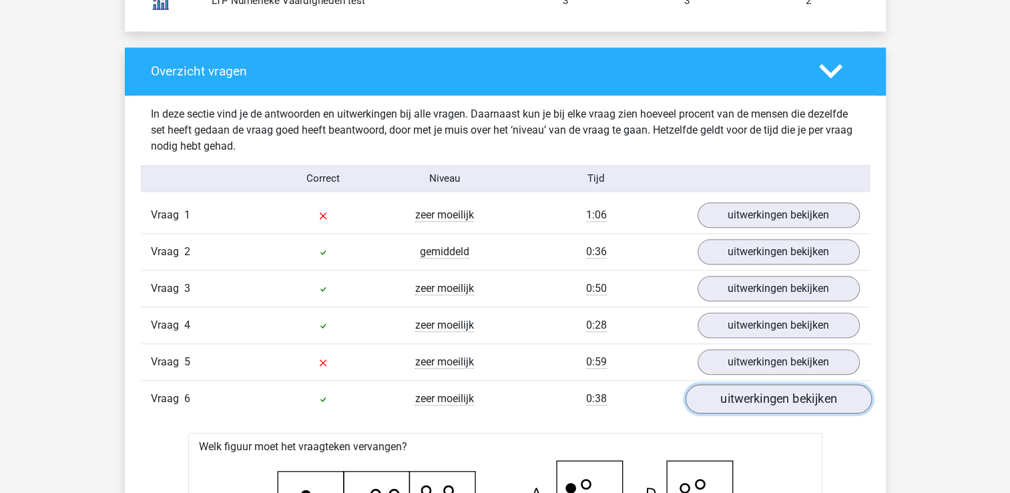
scroll to position [1335, 0]
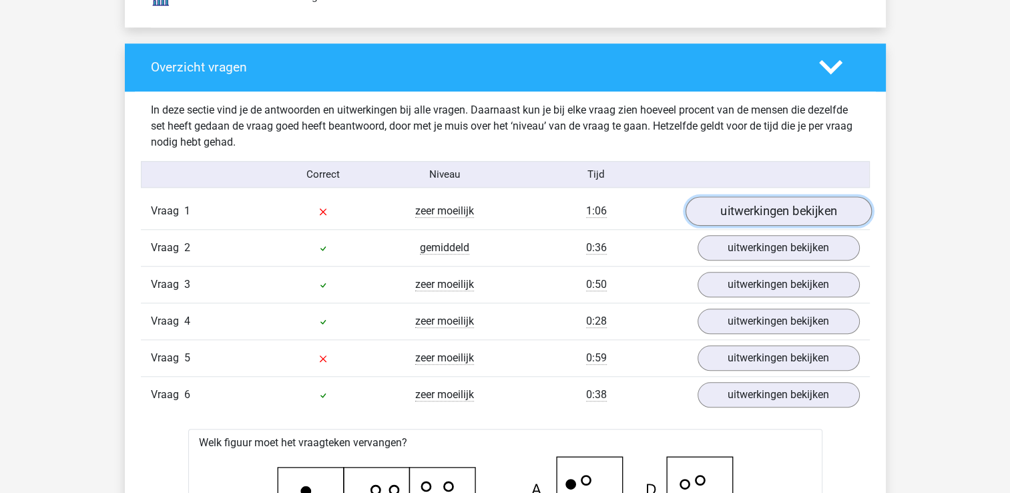
click at [769, 200] on link "uitwerkingen bekijken" at bounding box center [778, 211] width 186 height 29
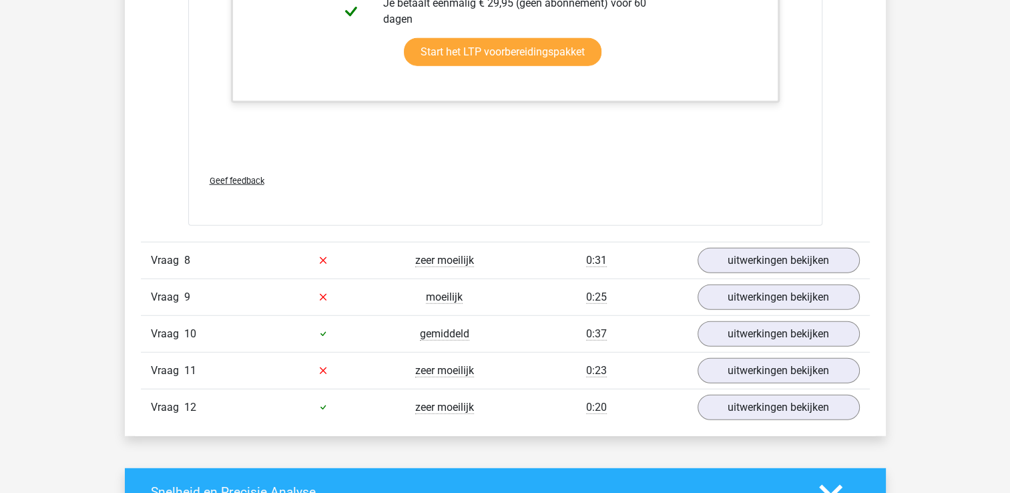
scroll to position [3445, 0]
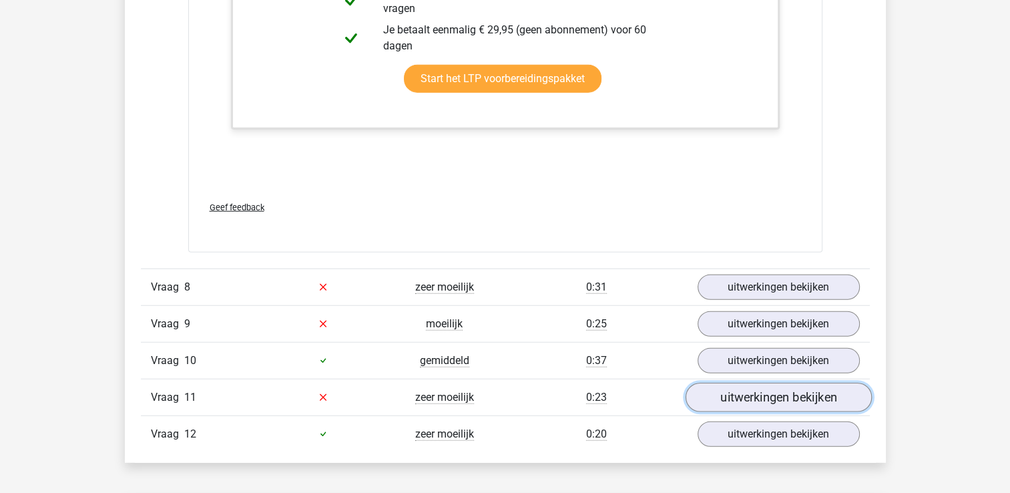
click at [805, 397] on link "uitwerkingen bekijken" at bounding box center [778, 397] width 186 height 29
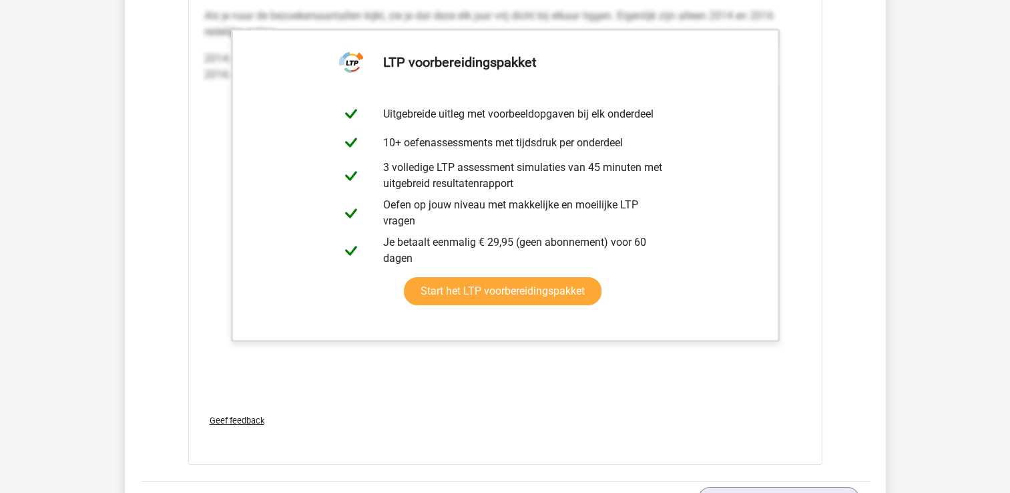
scroll to position [4140, 0]
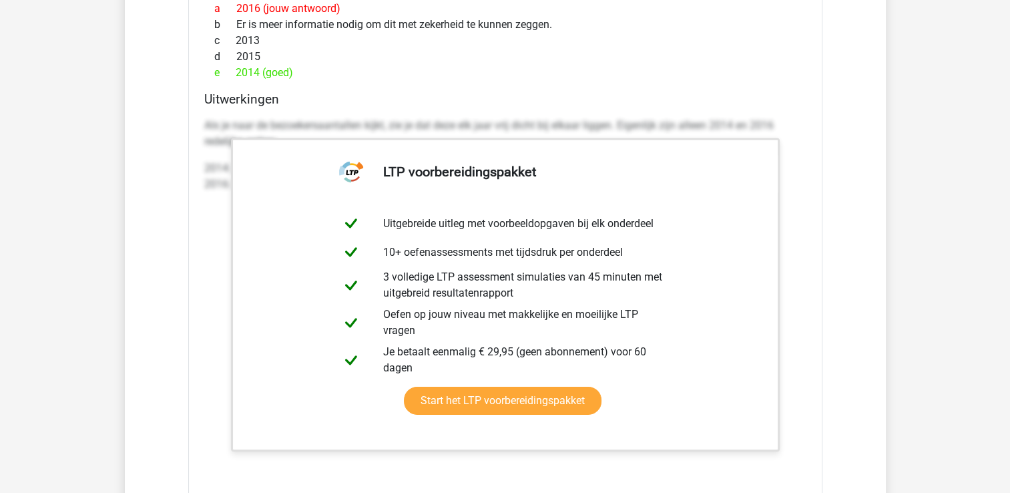
click at [751, 123] on p "Als je naar de bezoekersaantallen kijkt, zie je dat deze elk jaar vrij dicht bi…" at bounding box center [505, 134] width 602 height 32
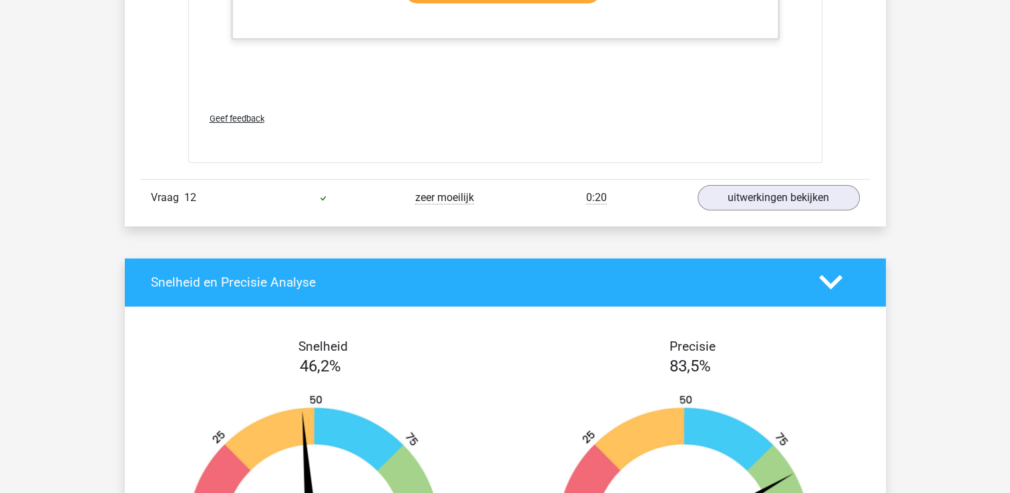
scroll to position [4514, 0]
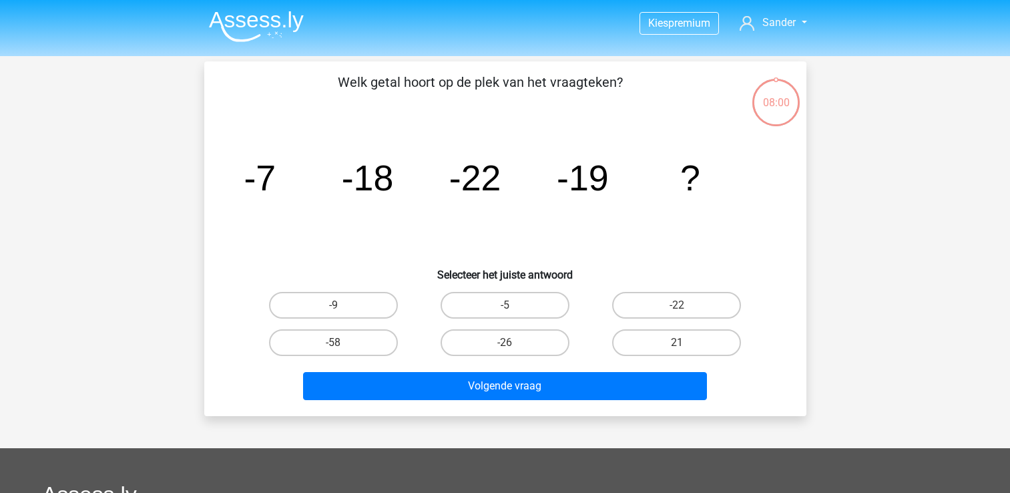
scroll to position [61, 0]
